Goal: Information Seeking & Learning: Find specific page/section

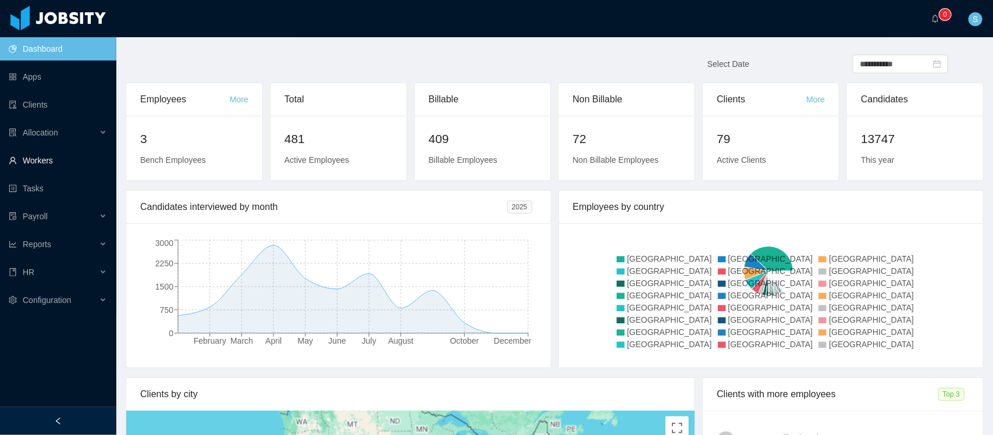
click at [49, 161] on link "Workers" at bounding box center [58, 160] width 98 height 23
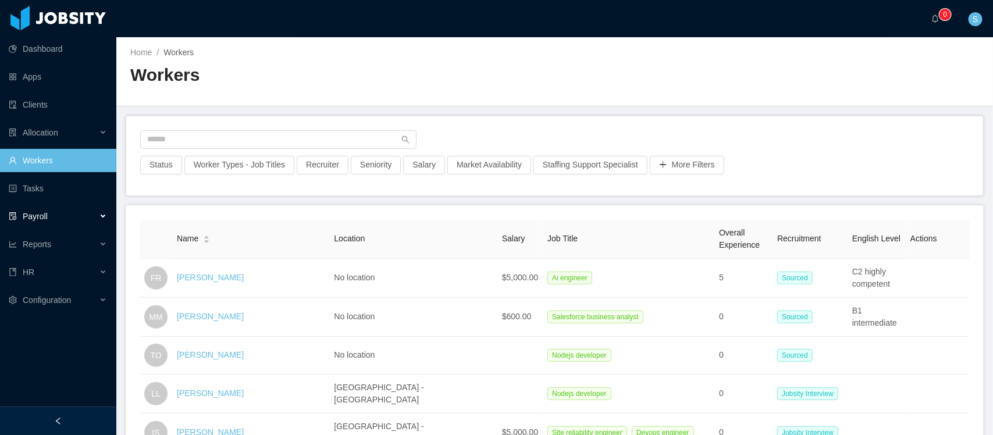
click at [42, 221] on span "Payroll" at bounding box center [35, 216] width 25 height 9
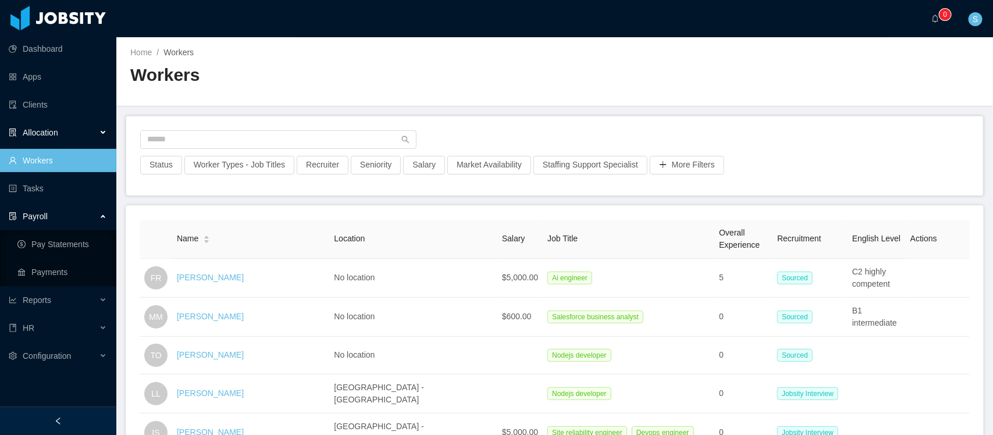
click at [56, 135] on span "Allocation" at bounding box center [40, 132] width 35 height 9
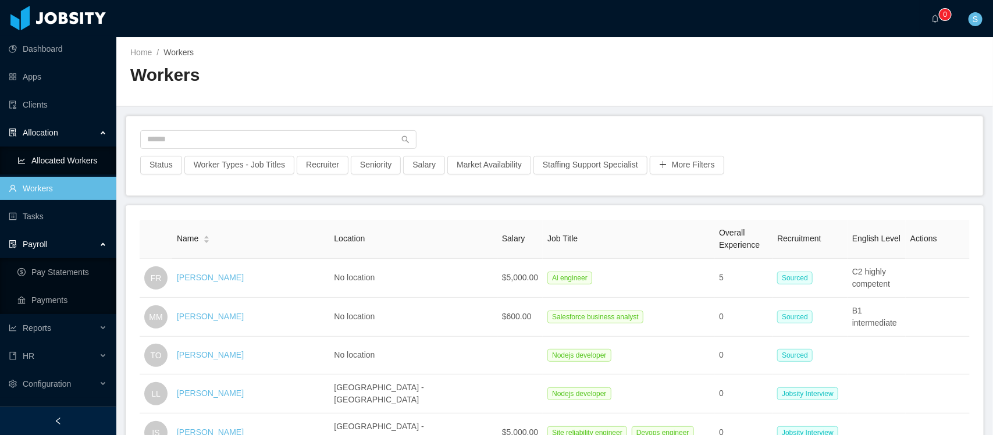
click at [54, 150] on link "Allocated Workers" at bounding box center [62, 160] width 90 height 23
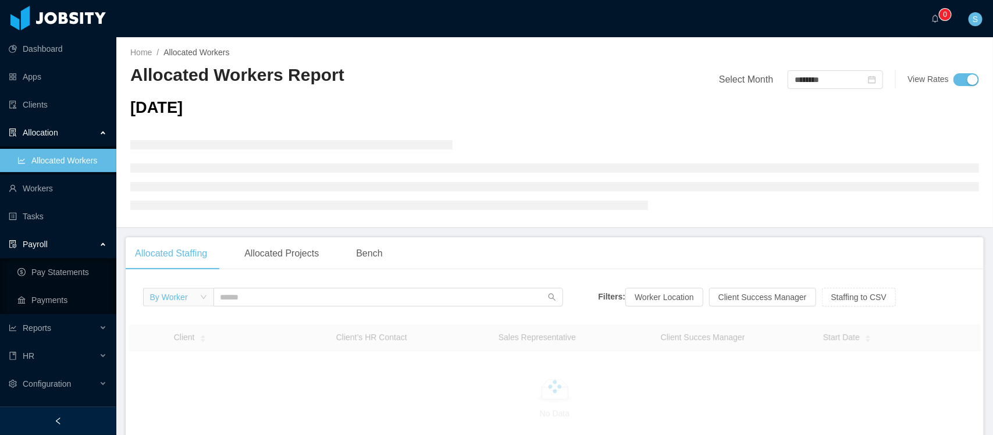
click at [193, 301] on div "By Worker" at bounding box center [174, 296] width 49 height 17
click at [178, 337] on li "By Client" at bounding box center [178, 338] width 70 height 19
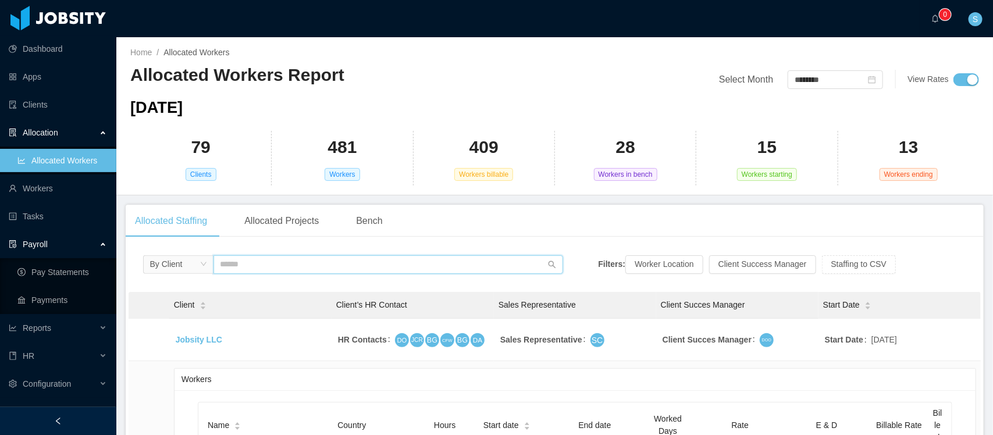
click at [326, 265] on input "text" at bounding box center [388, 264] width 350 height 19
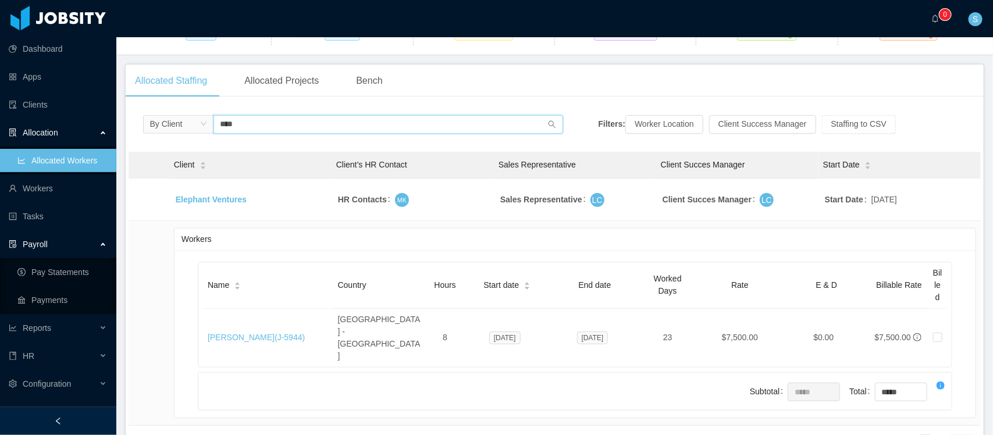
scroll to position [145, 0]
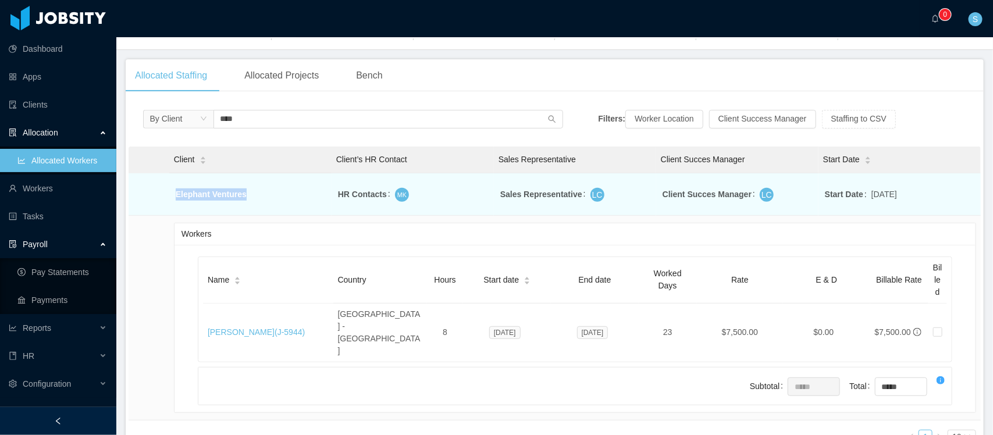
drag, startPoint x: 251, startPoint y: 198, endPoint x: 175, endPoint y: 194, distance: 76.3
click at [175, 194] on td "Elephant Ventures" at bounding box center [250, 196] width 151 height 17
copy link "Elephant Ventures"
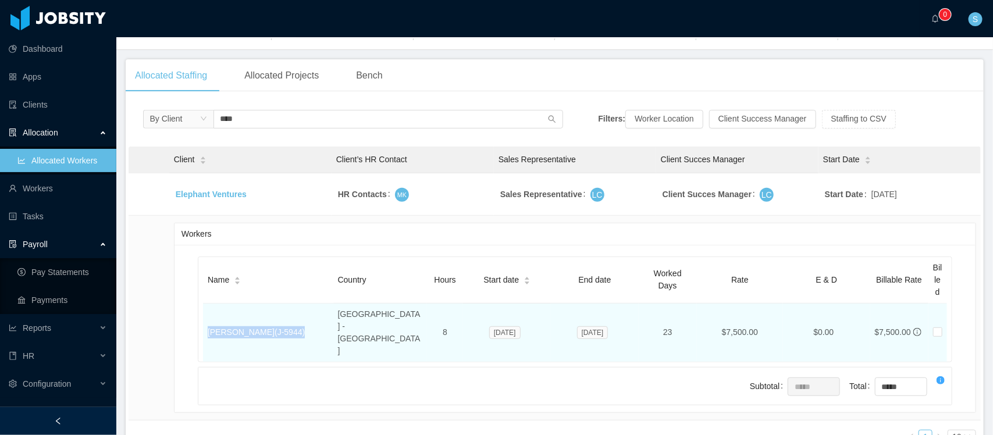
drag, startPoint x: 295, startPoint y: 316, endPoint x: 204, endPoint y: 315, distance: 91.3
click at [204, 315] on td "[PERSON_NAME] (J- 5944 )" at bounding box center [268, 333] width 130 height 58
copy link "[PERSON_NAME] (J- 5944 )"
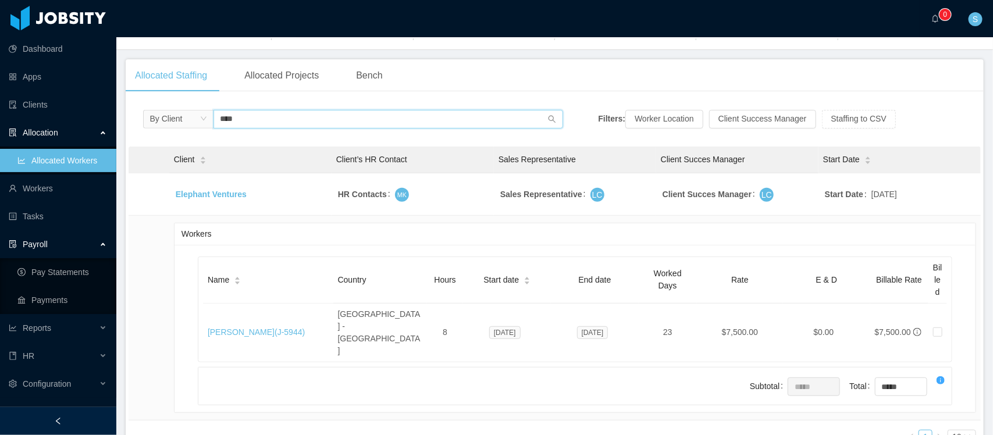
click at [234, 113] on input "****" at bounding box center [388, 119] width 350 height 19
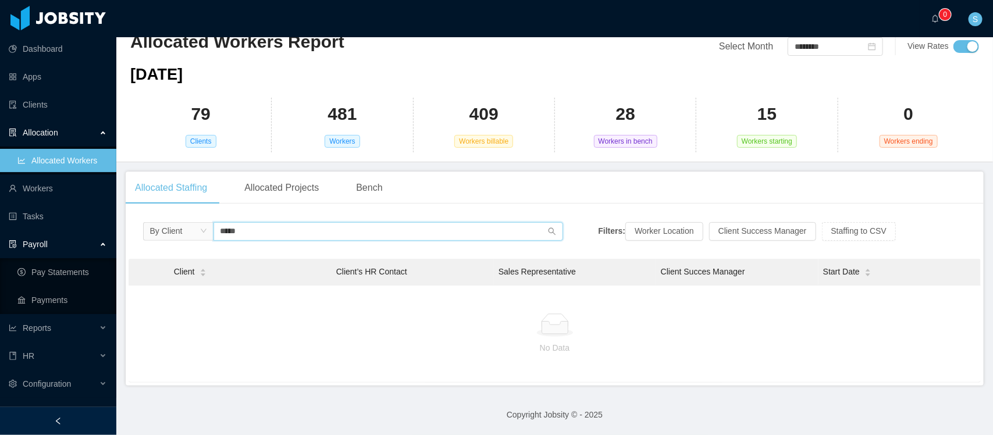
scroll to position [33, 0]
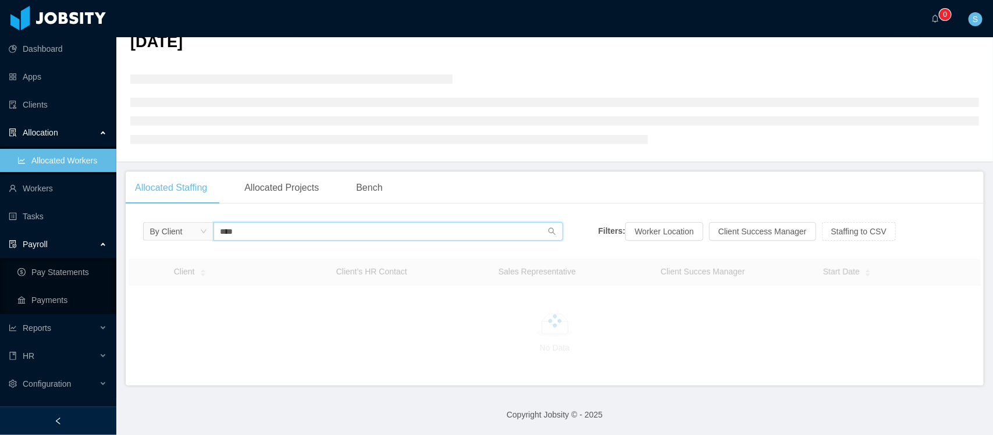
scroll to position [33, 0]
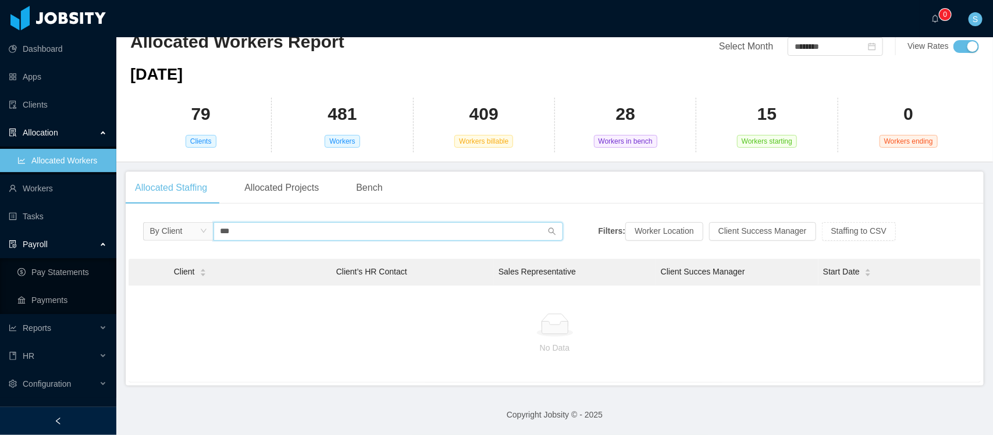
scroll to position [33, 0]
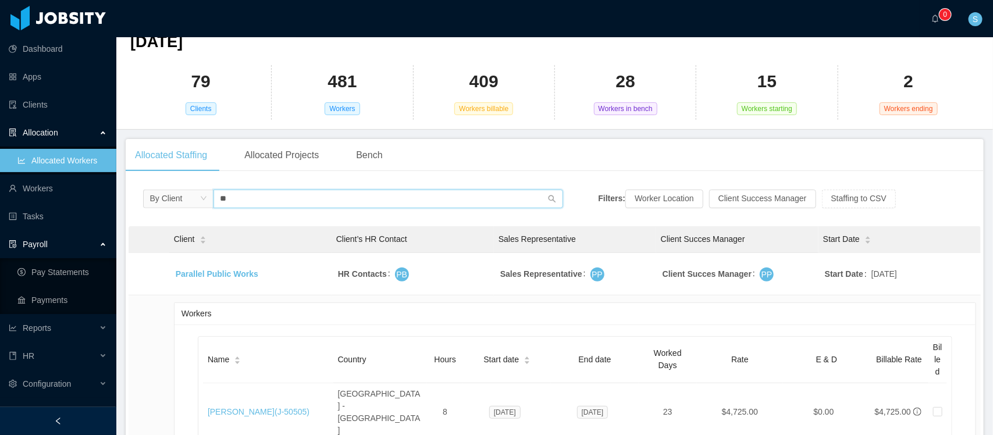
scroll to position [145, 0]
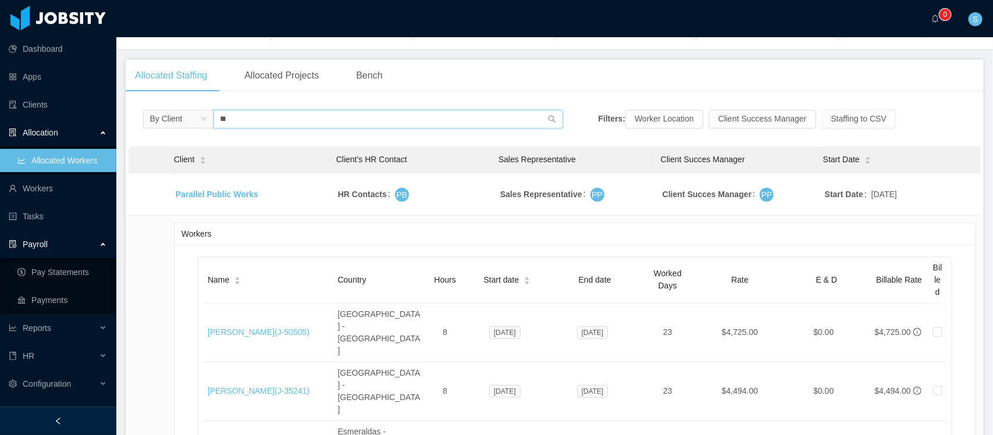
type input "*"
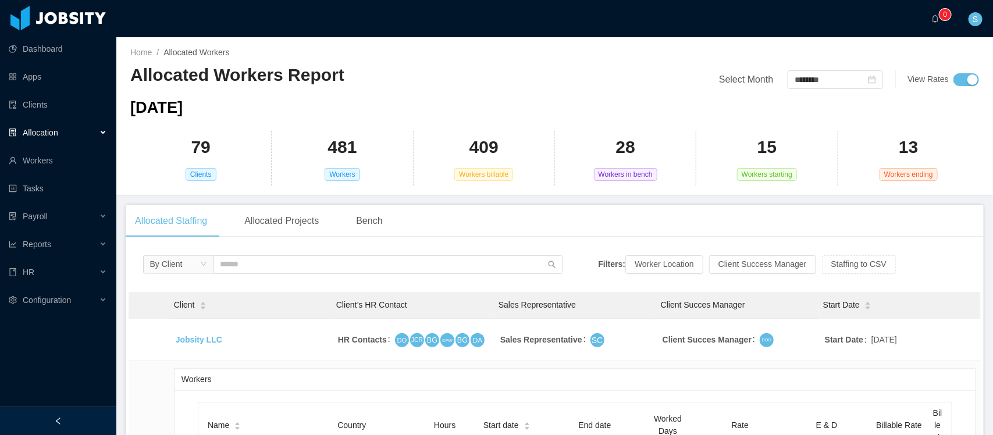
click at [23, 91] on ul "Dashboard Apps Clients Allocation Workers Tasks Payroll Reports HR Configuration" at bounding box center [58, 174] width 116 height 279
click at [28, 105] on link "Clients" at bounding box center [58, 104] width 98 height 23
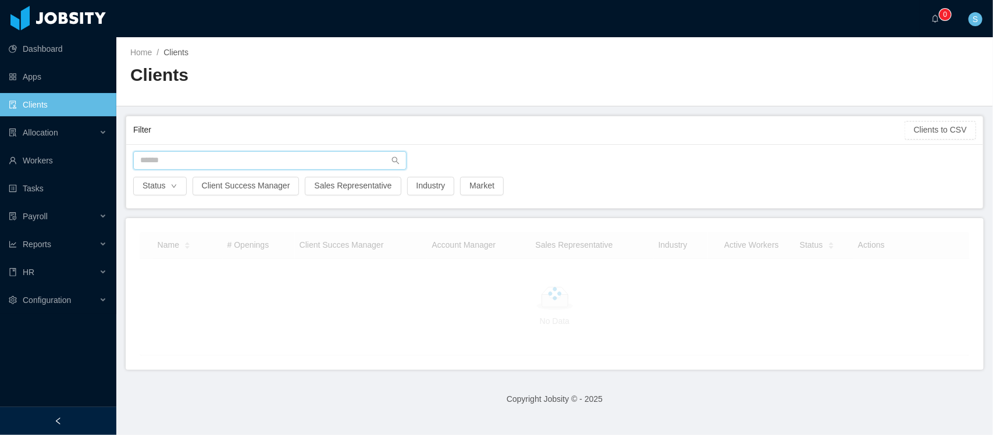
click at [293, 158] on input "text" at bounding box center [269, 160] width 273 height 19
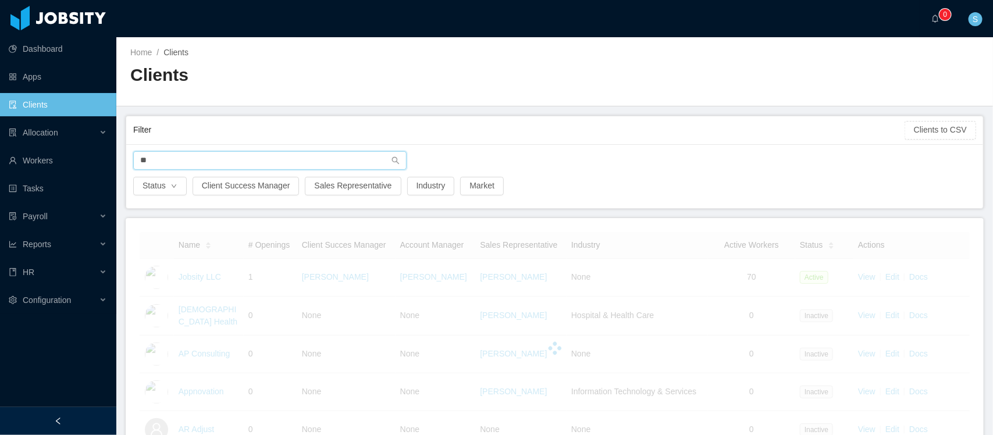
type input "*"
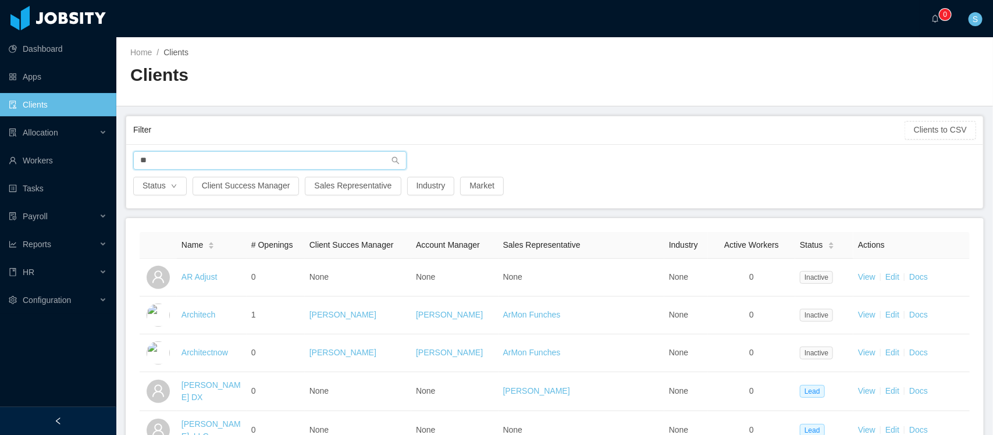
type input "*"
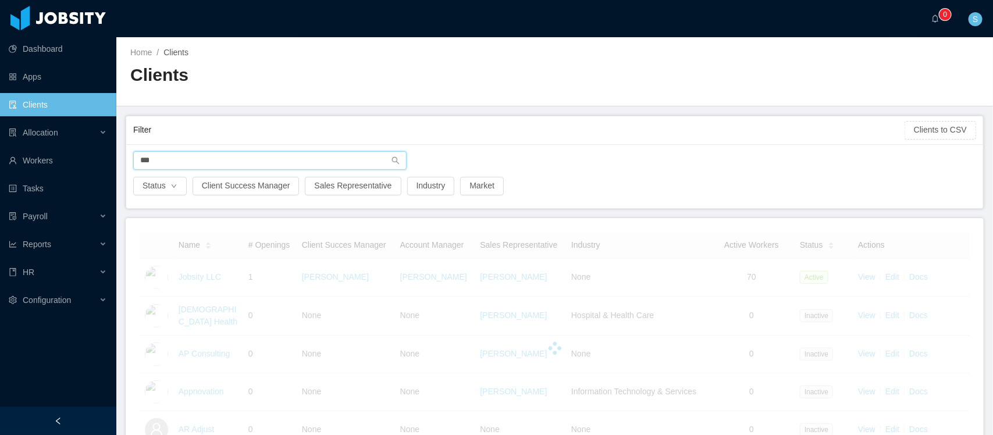
type input "****"
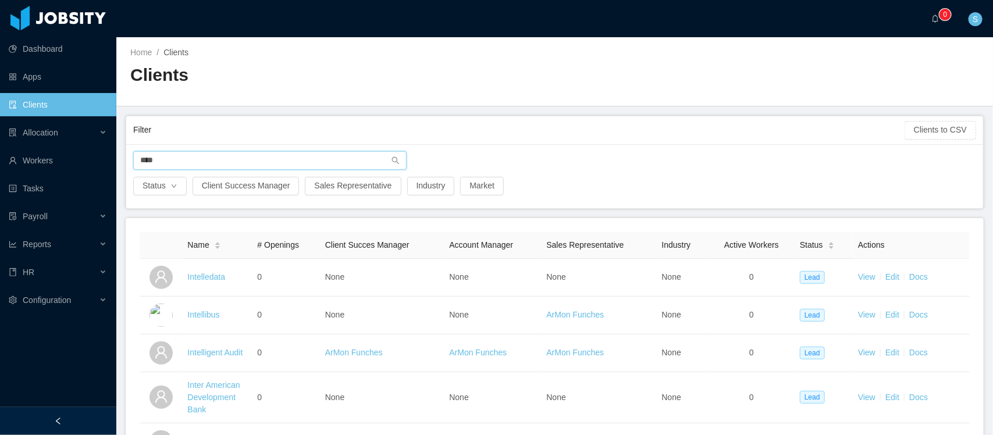
click at [172, 163] on input "****" at bounding box center [269, 160] width 273 height 19
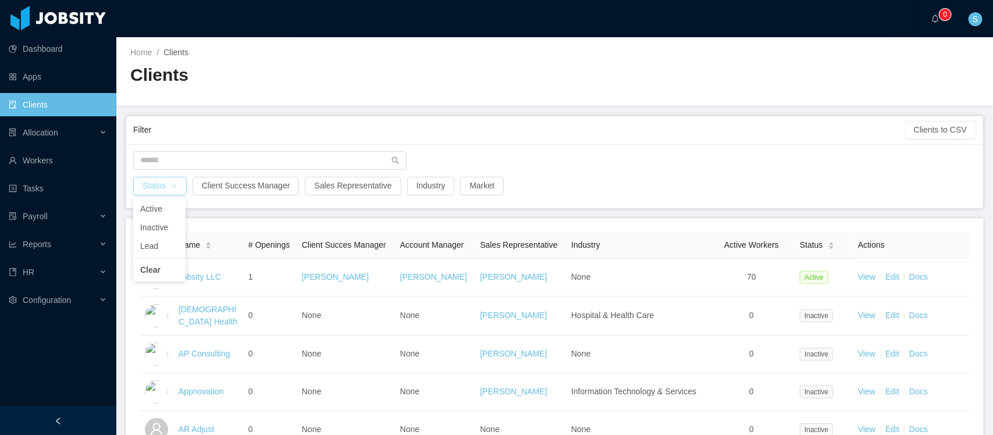
click at [163, 182] on button "Status" at bounding box center [160, 186] width 54 height 19
click at [158, 211] on li "Active" at bounding box center [159, 208] width 52 height 19
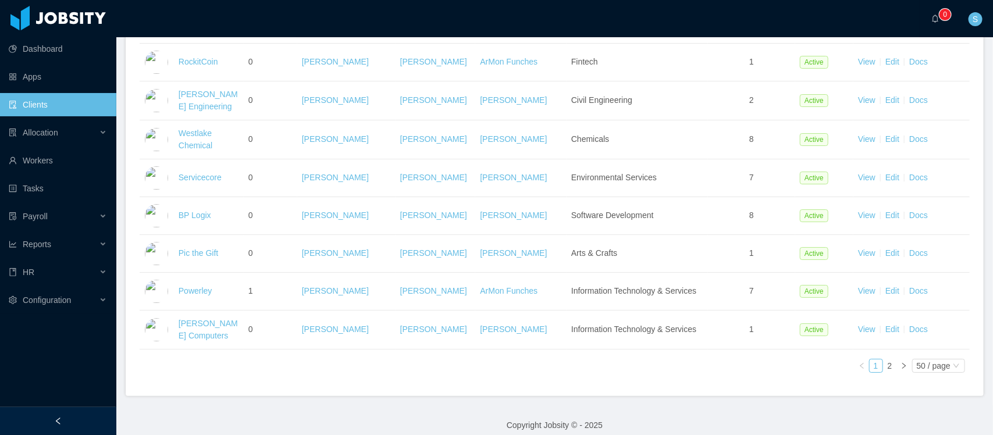
scroll to position [1883, 0]
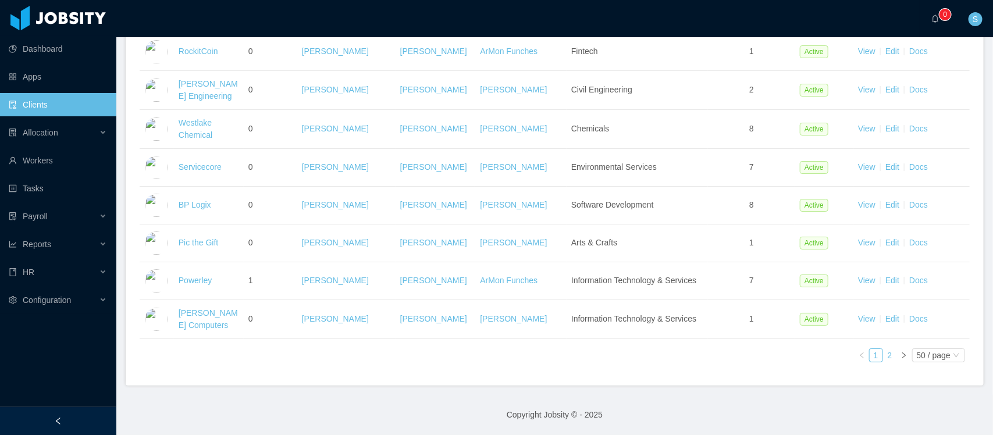
click at [883, 356] on link "2" at bounding box center [889, 355] width 13 height 13
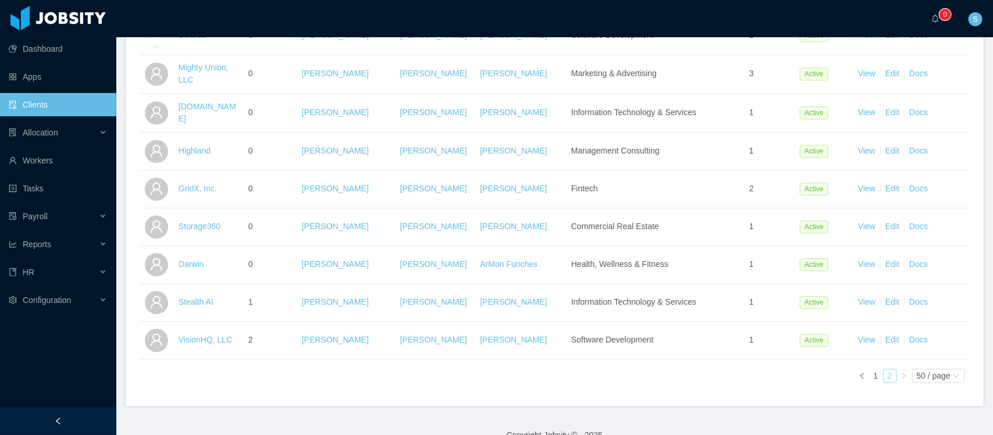
scroll to position [1103, 0]
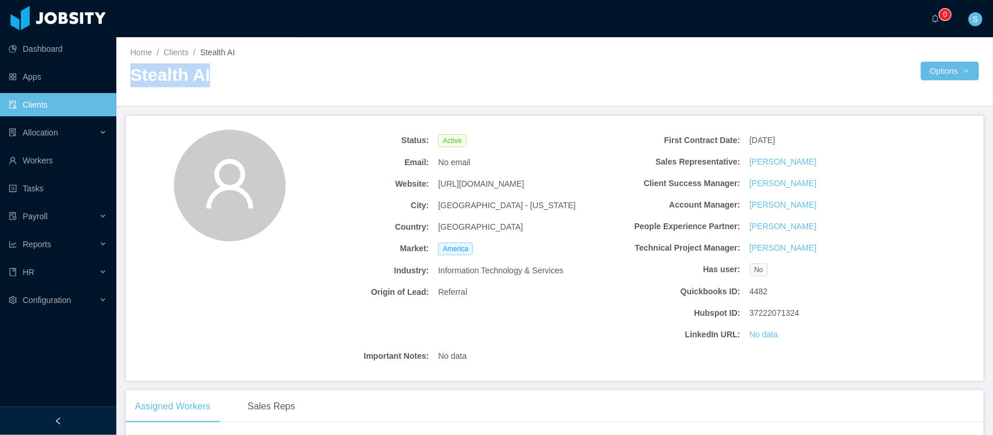
drag, startPoint x: 223, startPoint y: 70, endPoint x: 126, endPoint y: 77, distance: 97.3
click at [126, 77] on div "Home / Clients / Stealth AI / Stealth AI Options" at bounding box center [554, 71] width 877 height 69
copy h2 "Stealth AI"
